Goal: Task Accomplishment & Management: Use online tool/utility

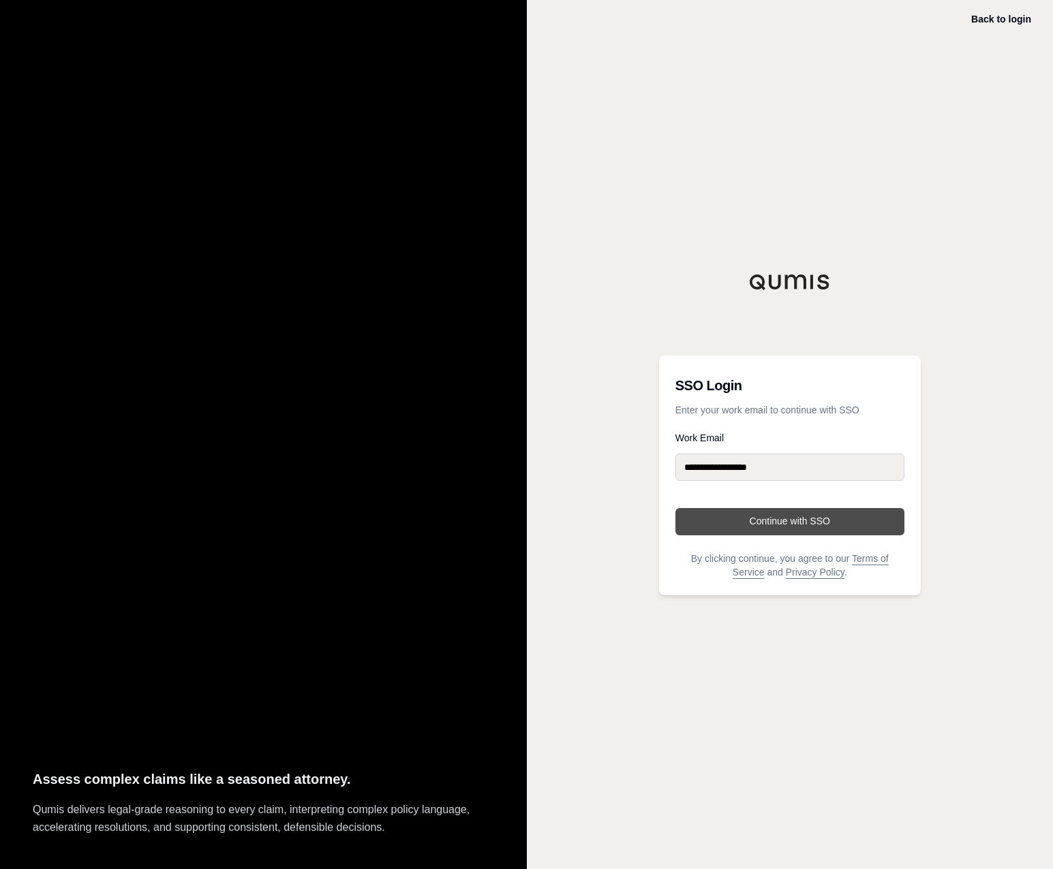
click at [794, 520] on button "Continue with SSO" at bounding box center [789, 521] width 229 height 27
